Goal: Navigation & Orientation: Go to known website

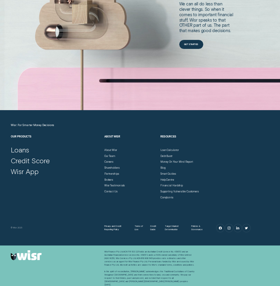
scroll to position [1296, 0]
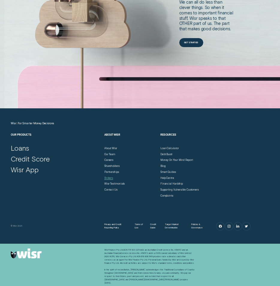
click at [109, 176] on div "Brokers" at bounding box center [108, 177] width 9 height 3
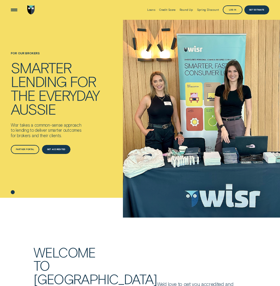
click at [31, 12] on img "Go to home page" at bounding box center [30, 9] width 7 height 9
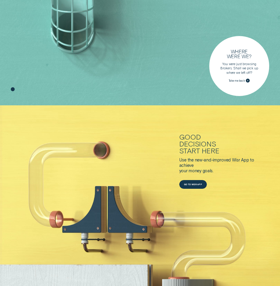
scroll to position [185, 0]
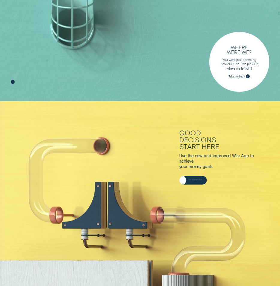
click at [193, 179] on div "Go to Wisr App" at bounding box center [193, 180] width 28 height 9
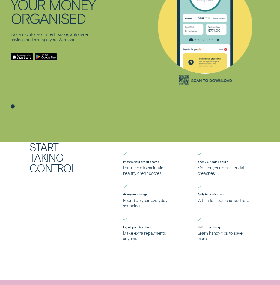
scroll to position [86, 0]
